Goal: Task Accomplishment & Management: Use online tool/utility

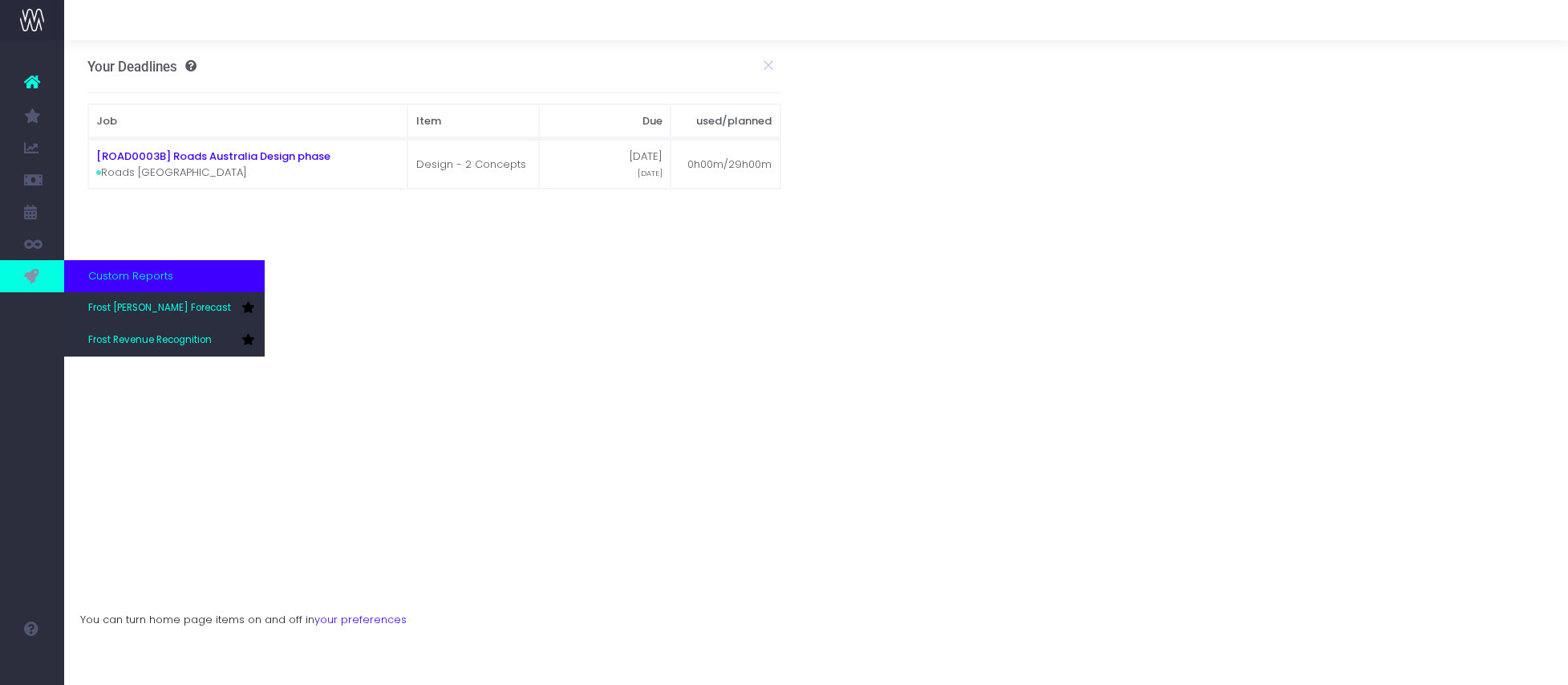
click at [29, 280] on icon at bounding box center [32, 275] width 16 height 18
click at [117, 336] on span "Frost Revenue Recognition" at bounding box center [149, 340] width 123 height 14
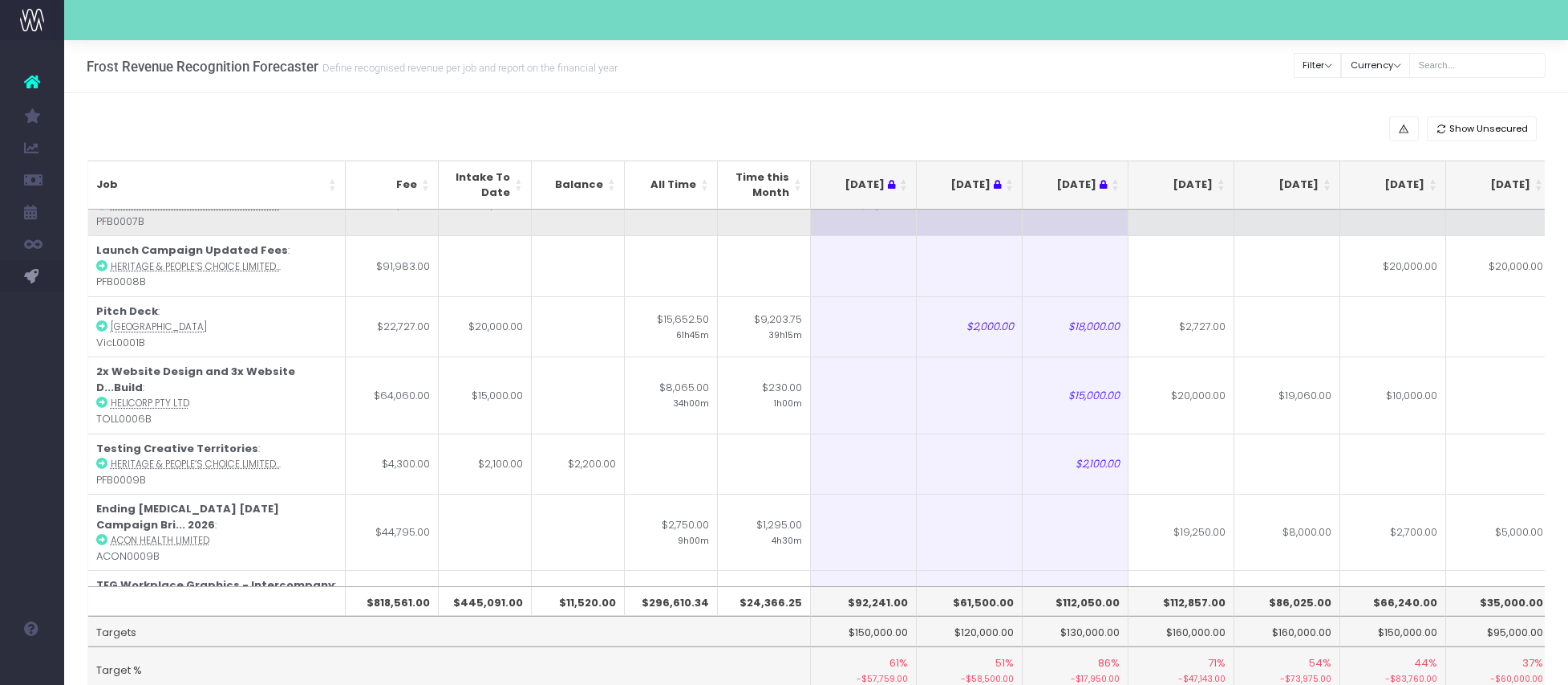
scroll to position [285, 0]
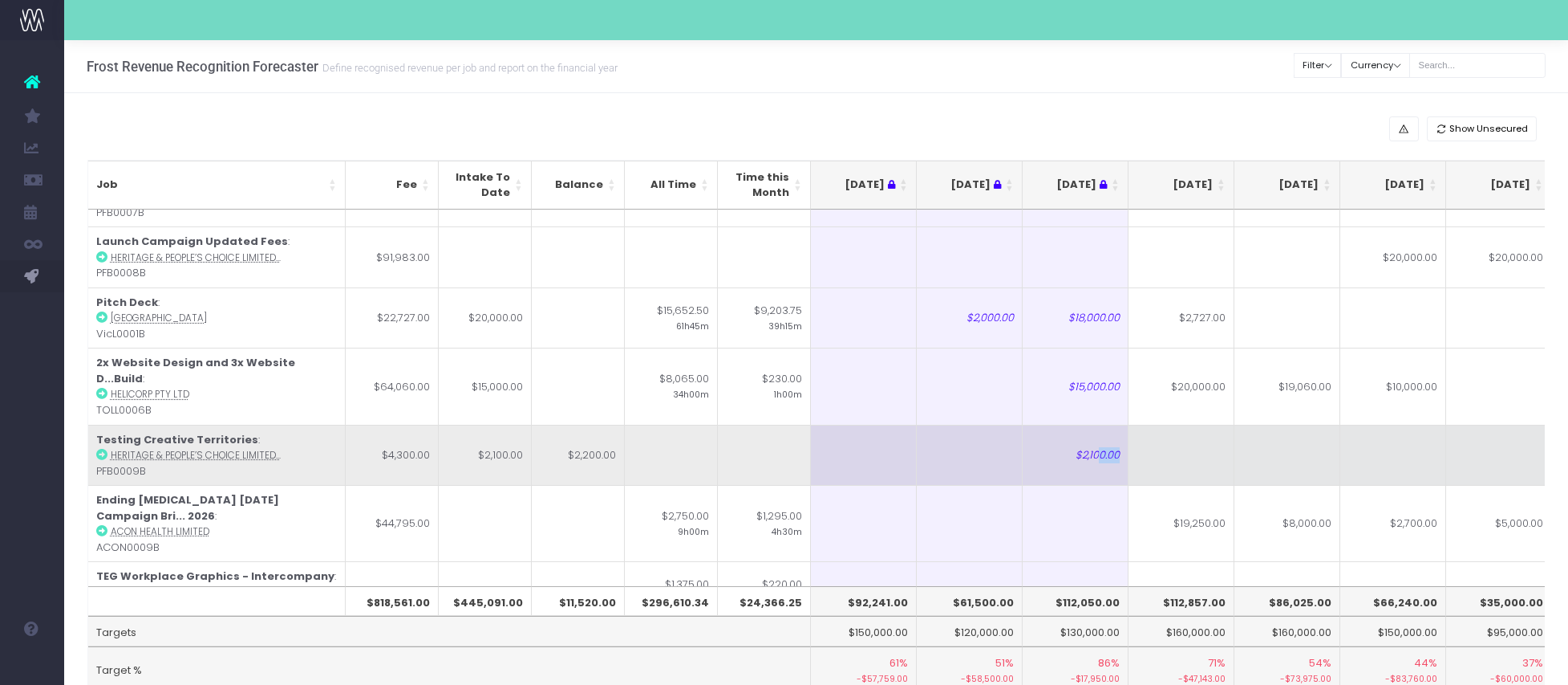
drag, startPoint x: 1101, startPoint y: 441, endPoint x: 1120, endPoint y: 438, distance: 19.2
click at [1120, 438] on td "$2,100.00" at bounding box center [1076, 455] width 106 height 61
click at [1176, 441] on td at bounding box center [1181, 455] width 106 height 61
type input "2200"
click at [1302, 449] on td at bounding box center [1288, 455] width 106 height 61
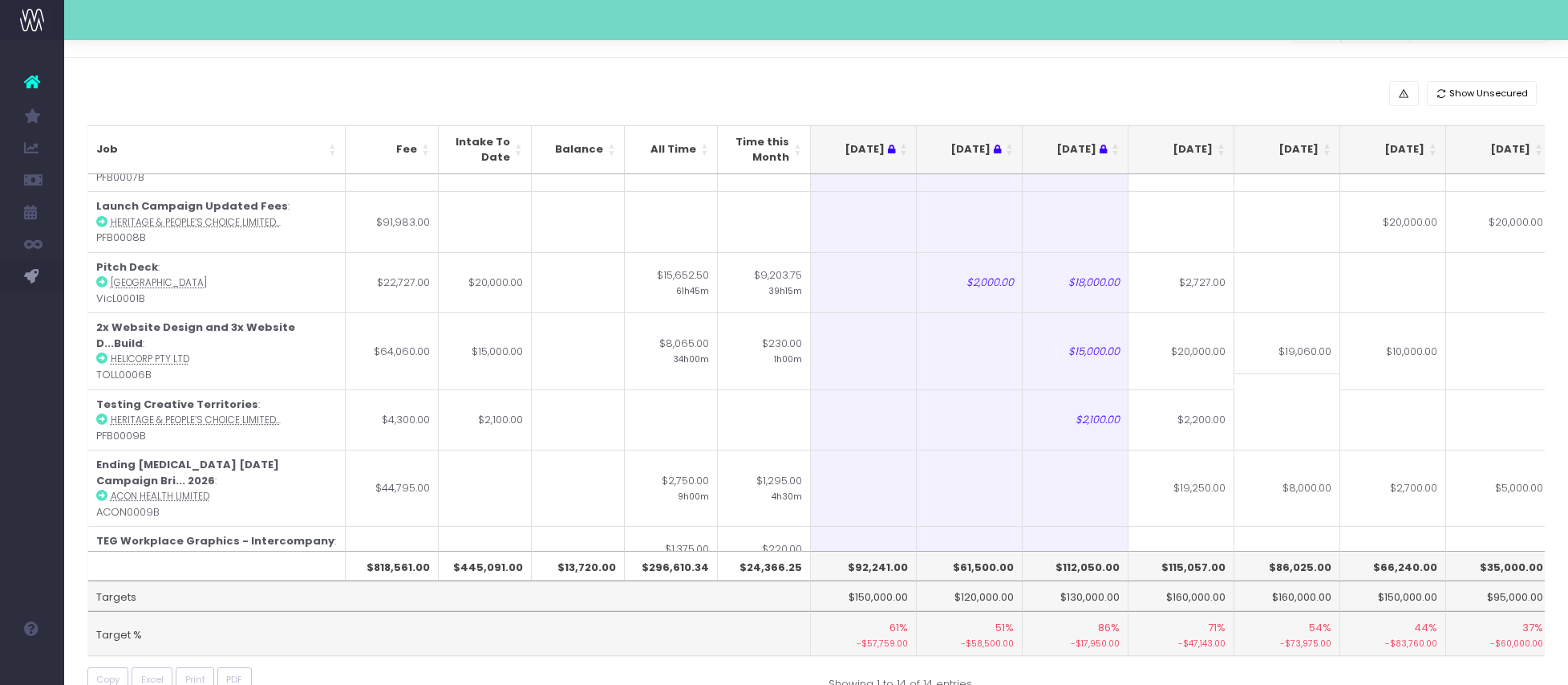
scroll to position [39, 0]
